Goal: Navigation & Orientation: Find specific page/section

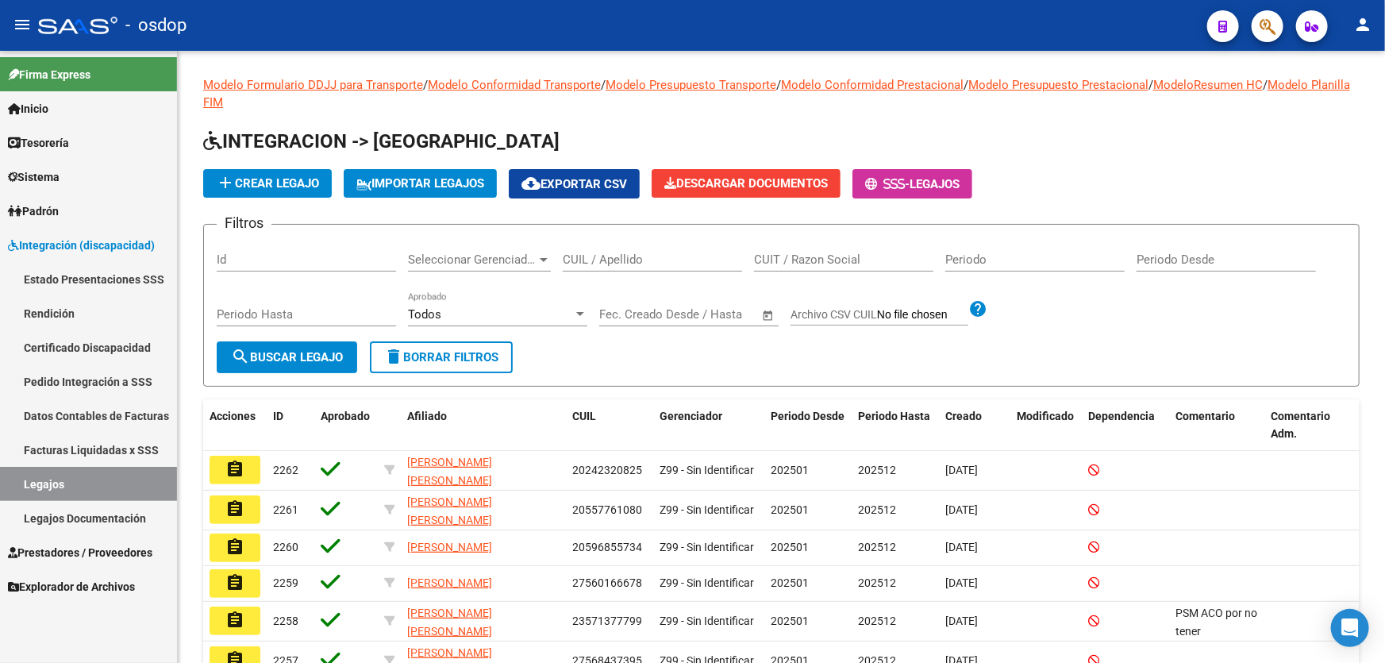
click at [55, 551] on span "Prestadores / Proveedores" at bounding box center [80, 552] width 144 height 17
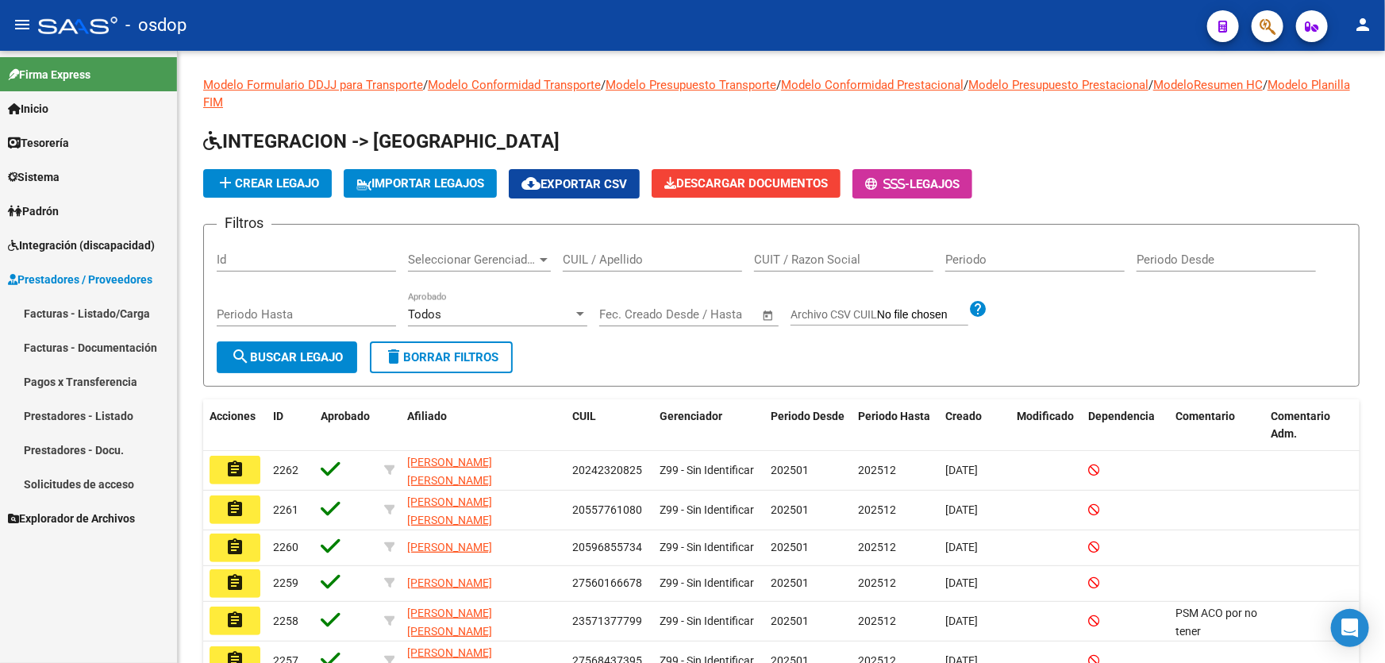
click at [94, 414] on link "Prestadores - Listado" at bounding box center [88, 415] width 177 height 34
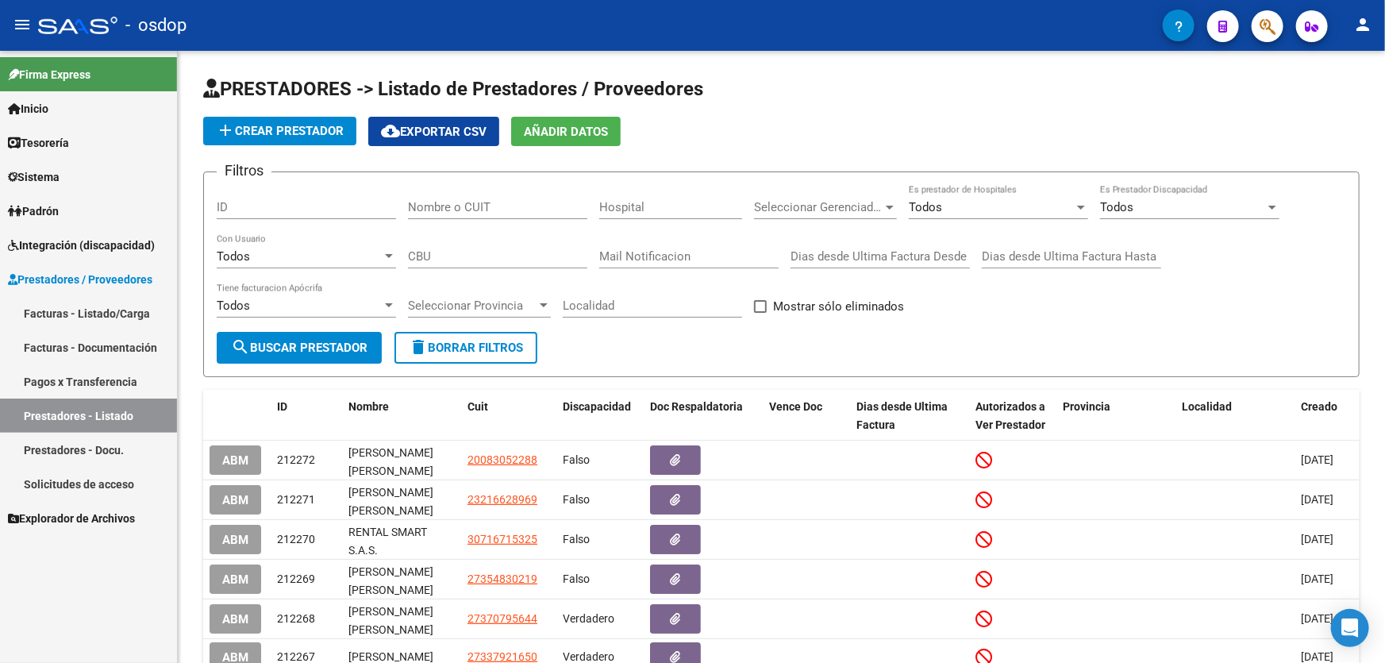
click at [77, 484] on link "Solicitudes de acceso" at bounding box center [88, 484] width 177 height 34
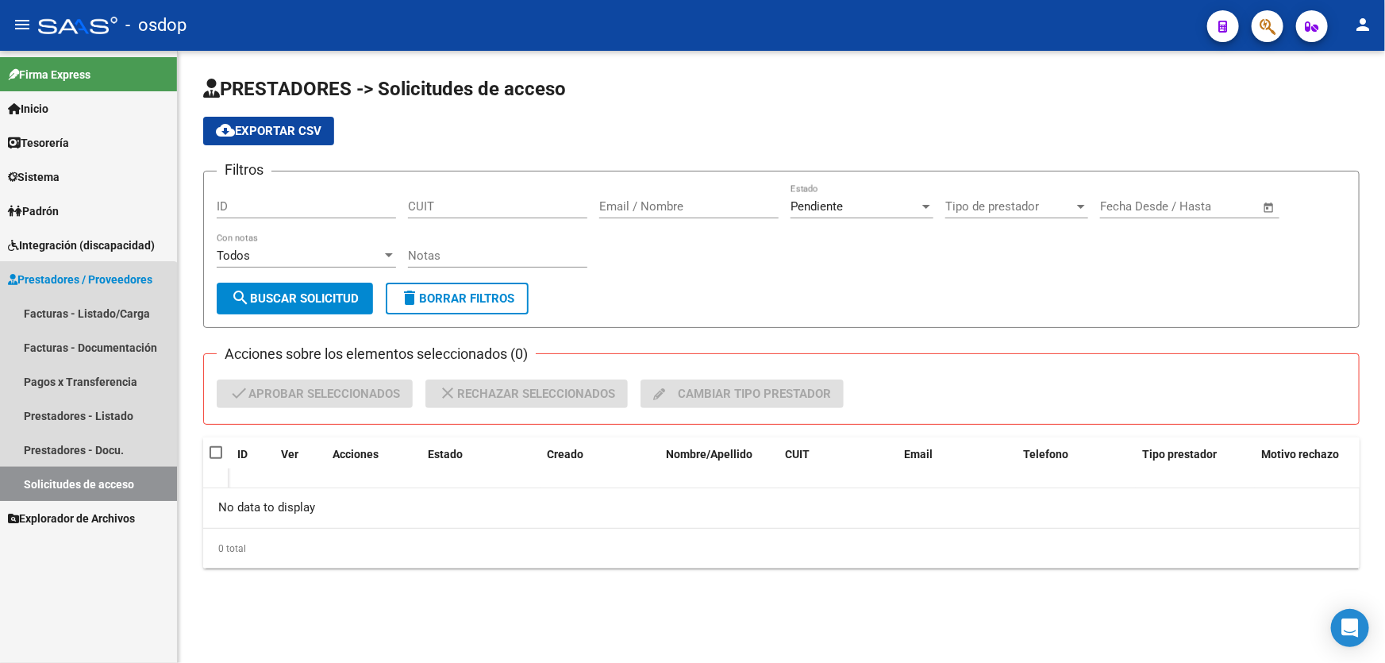
click at [68, 480] on link "Solicitudes de acceso" at bounding box center [88, 484] width 177 height 34
click at [77, 415] on link "Prestadores - Listado" at bounding box center [88, 415] width 177 height 34
